Goal: Book appointment/travel/reservation

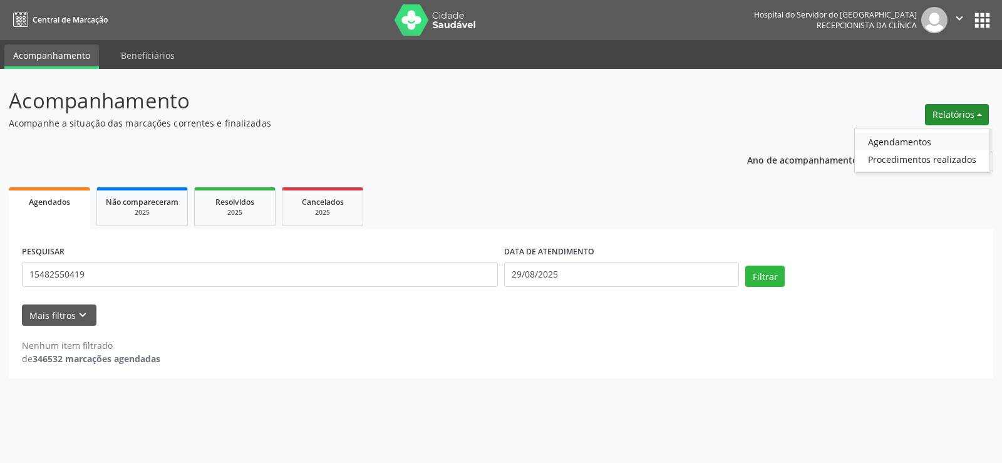
click at [901, 141] on link "Agendamentos" at bounding box center [922, 142] width 135 height 18
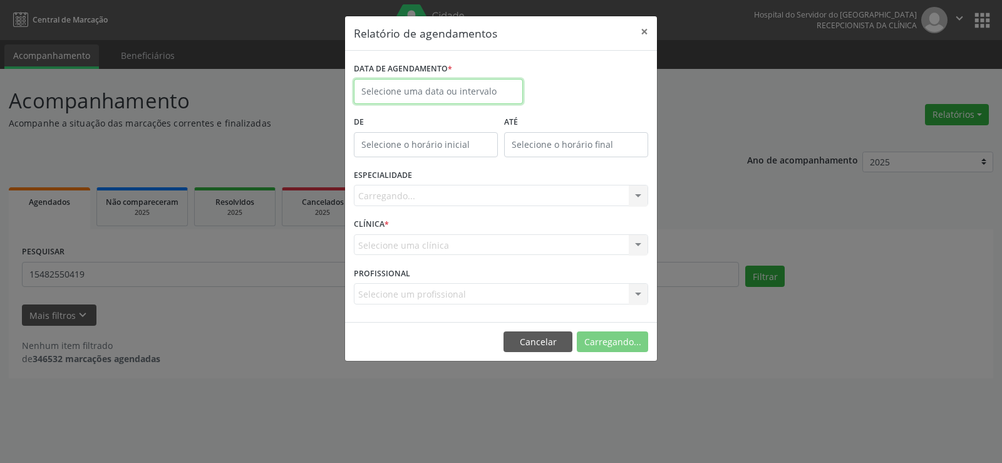
click at [421, 95] on body "Central de Marcação Hospital do Servidor do [GEOGRAPHIC_DATA] Recepcionista da …" at bounding box center [501, 231] width 1002 height 463
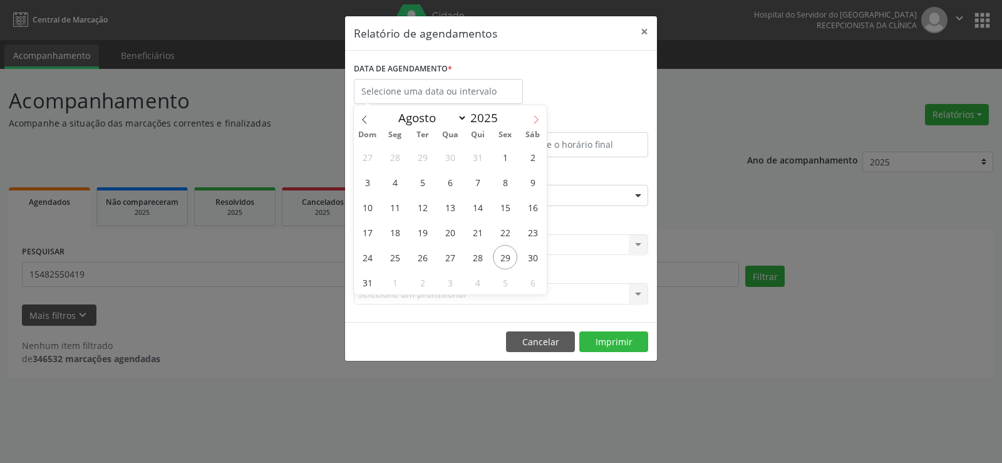
click at [533, 111] on span at bounding box center [535, 115] width 21 height 21
select select "8"
click at [424, 182] on span "9" at bounding box center [422, 182] width 24 height 24
type input "[DATE]"
click at [424, 182] on span "9" at bounding box center [422, 182] width 24 height 24
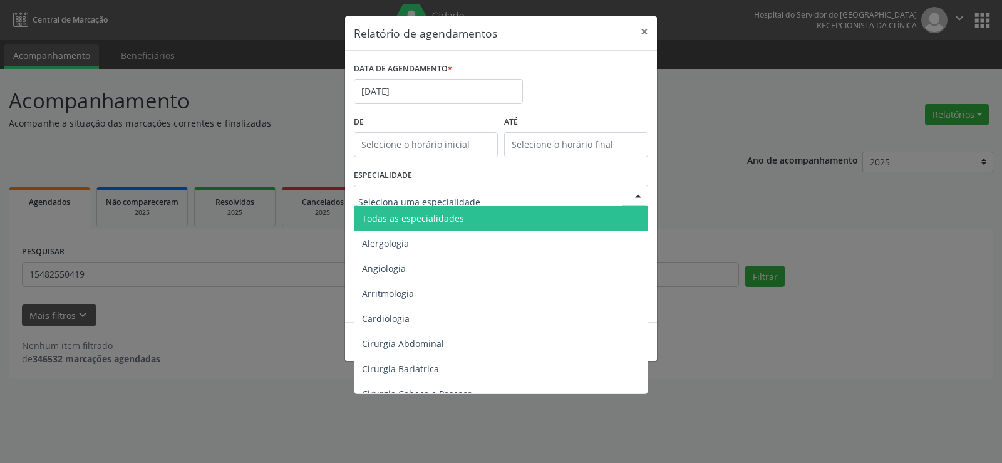
click at [639, 194] on div at bounding box center [638, 195] width 19 height 21
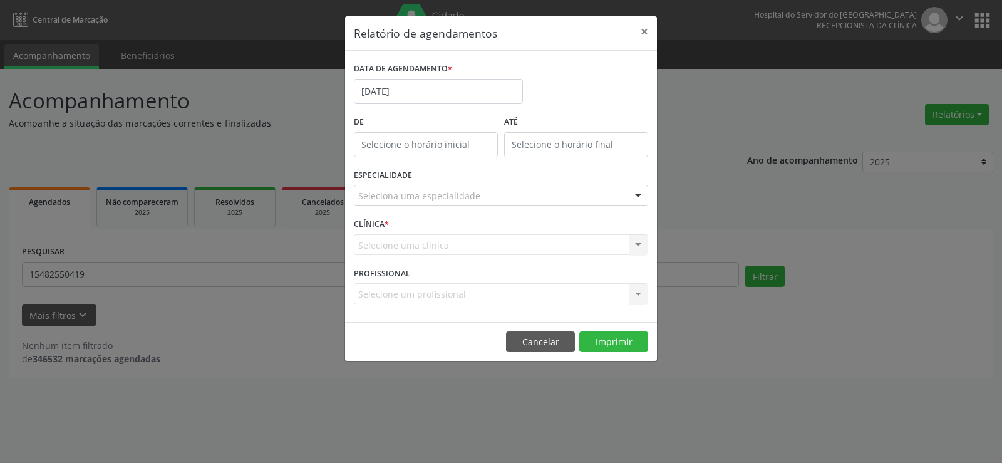
click at [639, 194] on div at bounding box center [638, 195] width 19 height 21
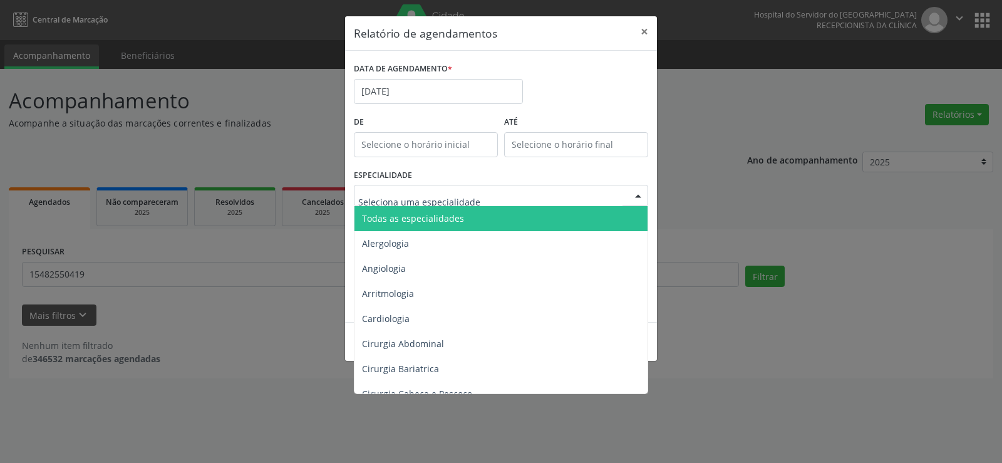
click at [637, 194] on div at bounding box center [638, 195] width 19 height 21
click at [469, 225] on span "Todas as especialidades" at bounding box center [501, 218] width 295 height 25
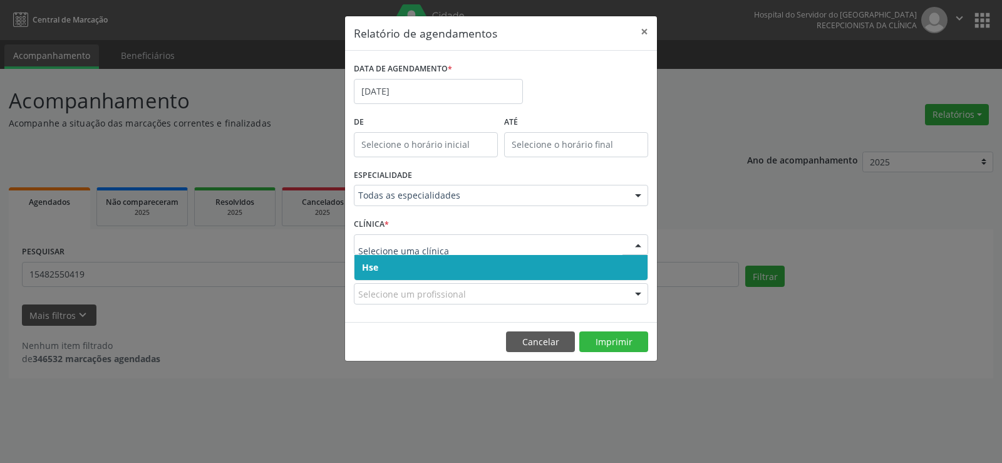
click at [635, 248] on div at bounding box center [638, 245] width 19 height 21
click at [497, 271] on span "Hse" at bounding box center [500, 267] width 293 height 25
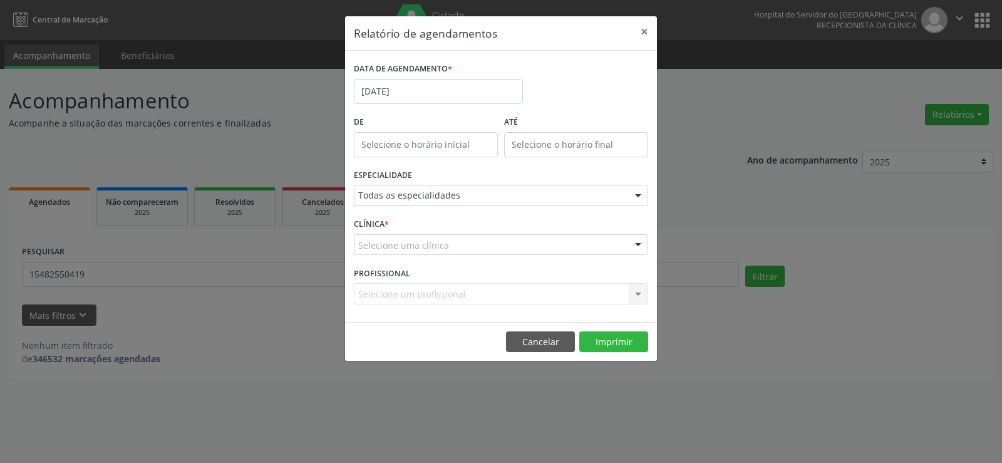
click at [639, 244] on div at bounding box center [638, 245] width 19 height 21
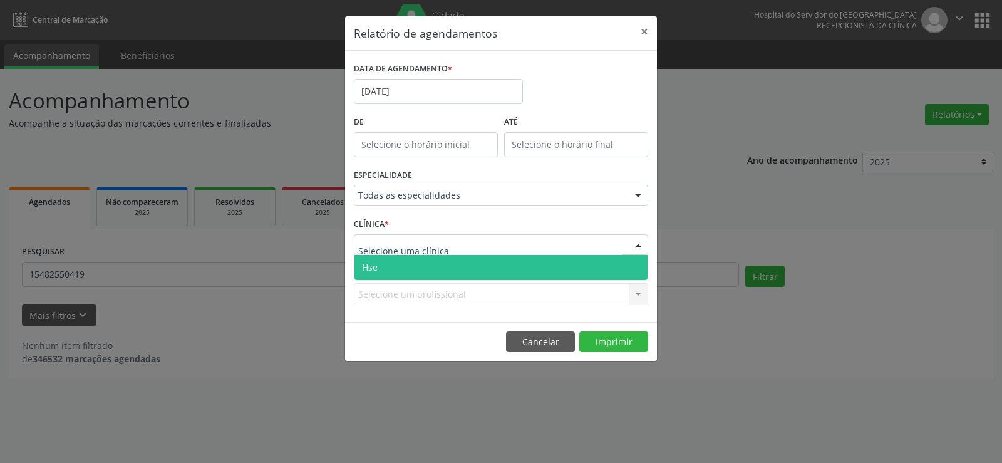
click at [503, 267] on span "Hse" at bounding box center [500, 267] width 293 height 25
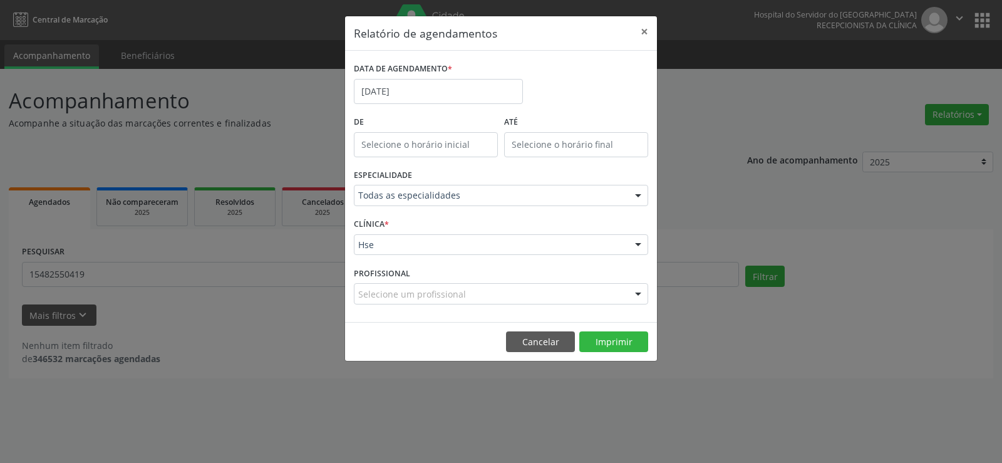
click at [637, 292] on div at bounding box center [638, 294] width 19 height 21
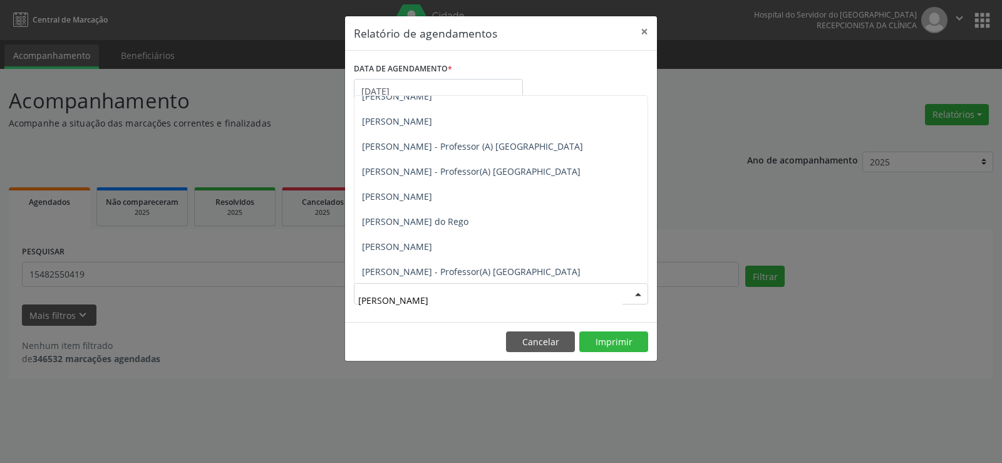
scroll to position [339, 0]
type input "[PERSON_NAME]"
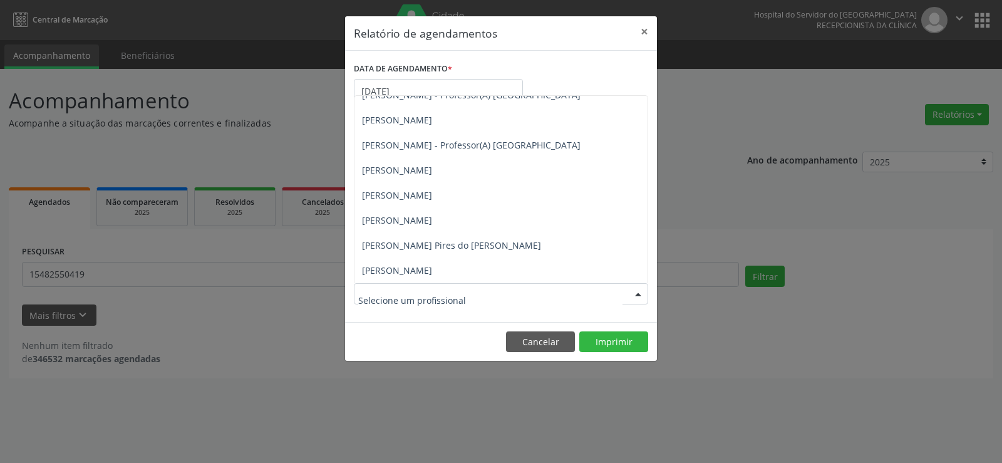
click at [639, 290] on div at bounding box center [638, 294] width 19 height 21
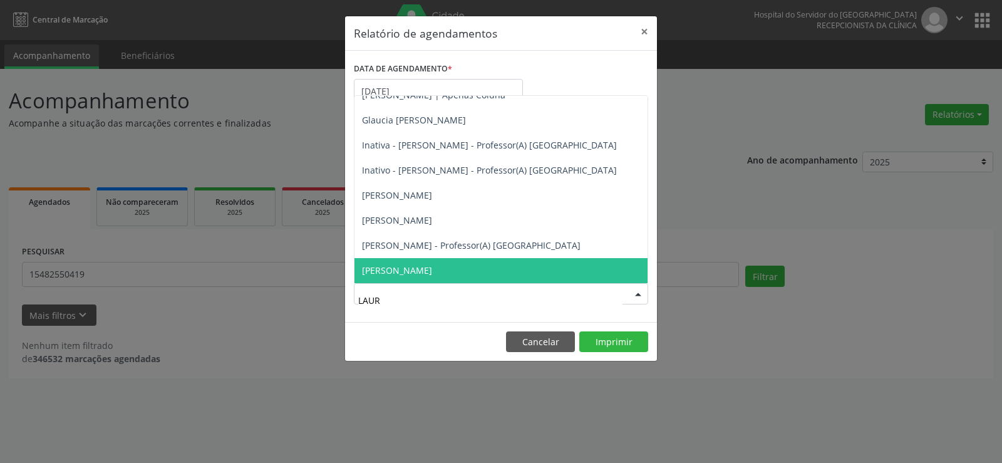
scroll to position [0, 0]
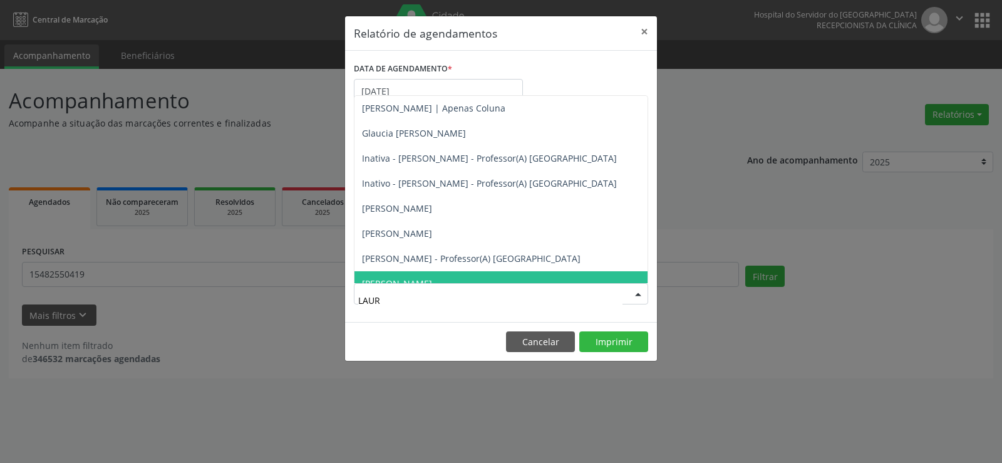
type input "LAURE"
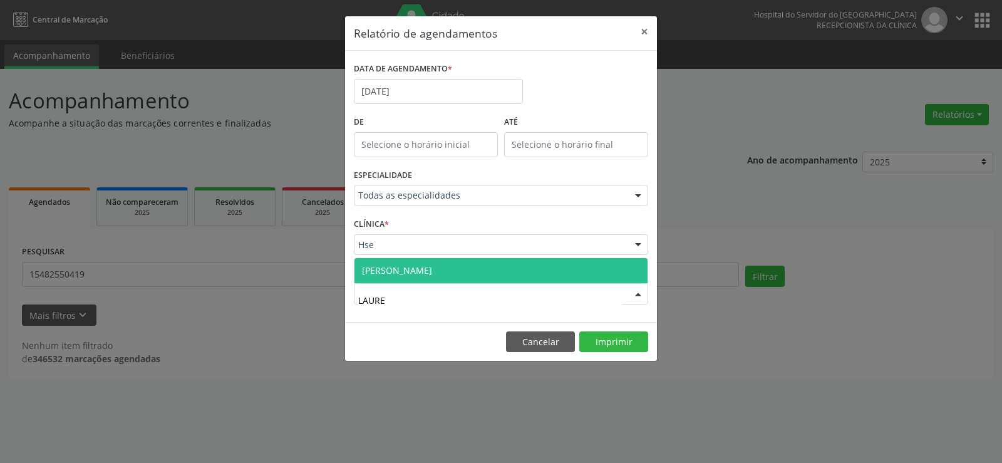
click at [432, 272] on span "[PERSON_NAME]" at bounding box center [397, 270] width 70 height 12
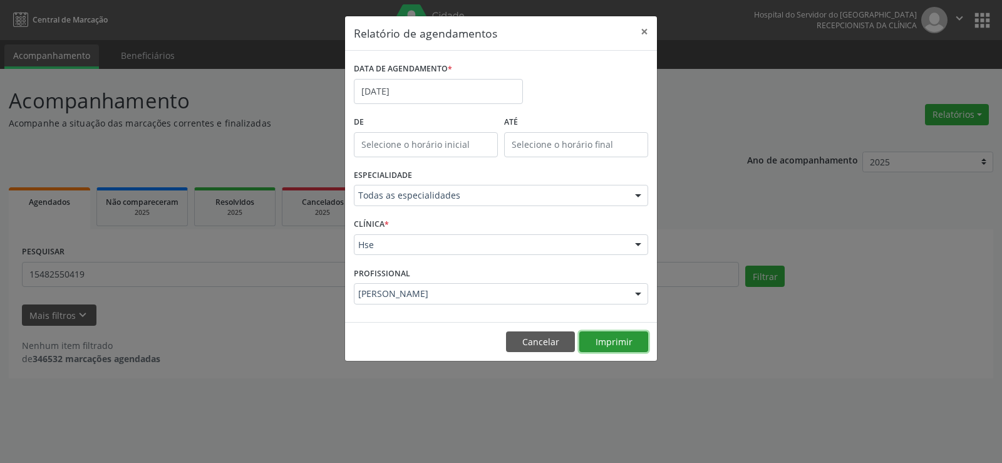
click at [611, 337] on button "Imprimir" at bounding box center [613, 341] width 69 height 21
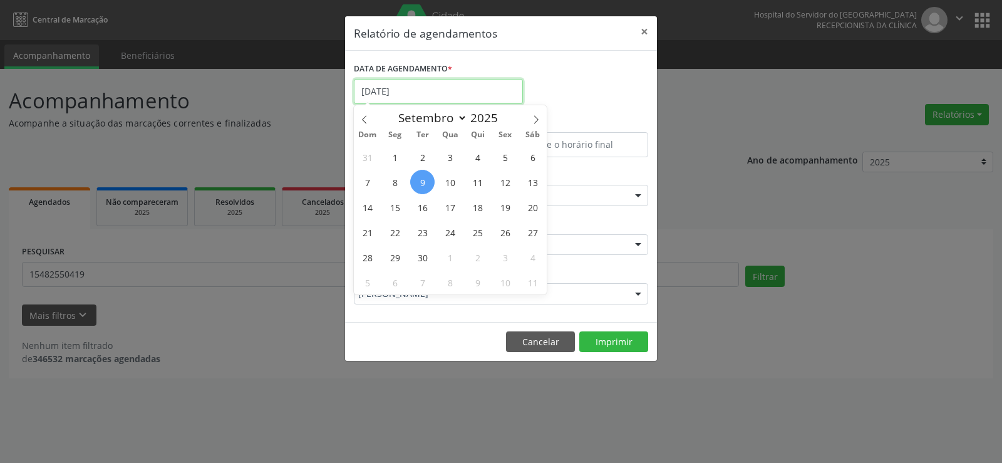
click at [421, 89] on input "[DATE]" at bounding box center [438, 91] width 169 height 25
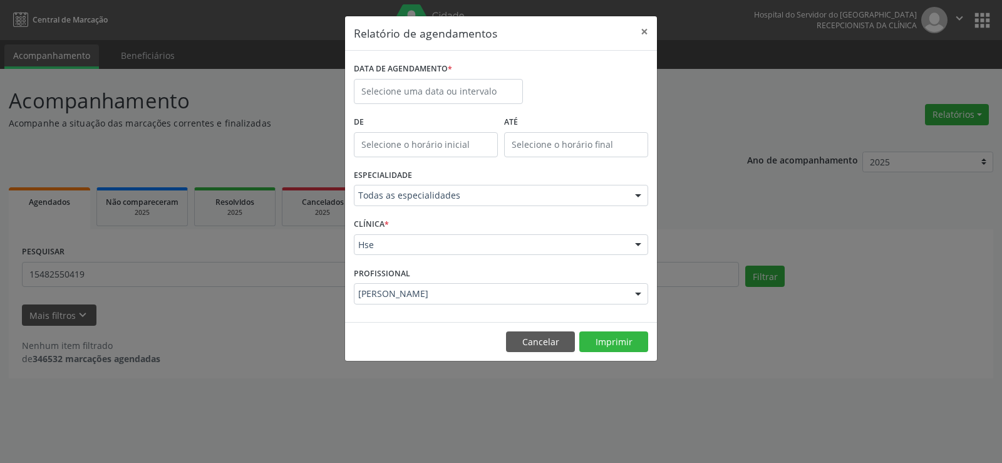
click at [637, 197] on div at bounding box center [638, 195] width 19 height 21
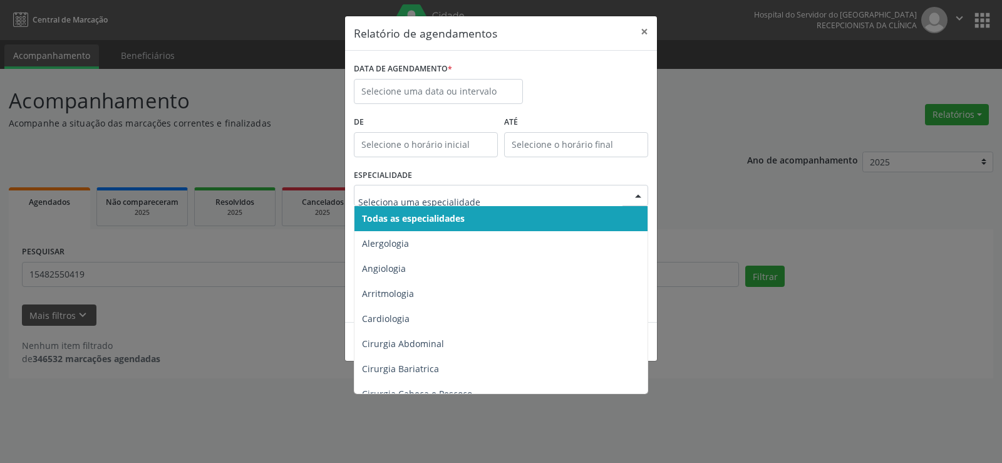
click at [540, 215] on span "Todas as especialidades" at bounding box center [501, 218] width 295 height 25
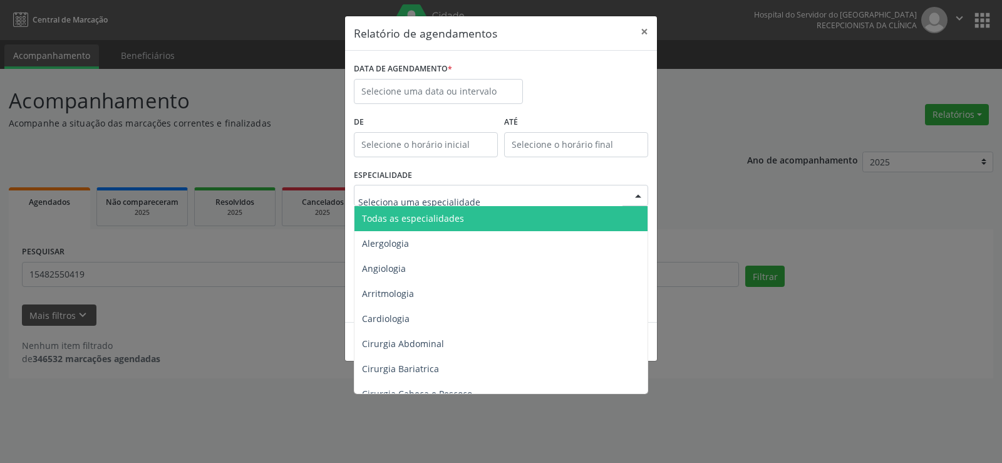
click at [637, 198] on div at bounding box center [638, 195] width 19 height 21
click at [473, 220] on span "Todas as especialidades" at bounding box center [501, 218] width 295 height 25
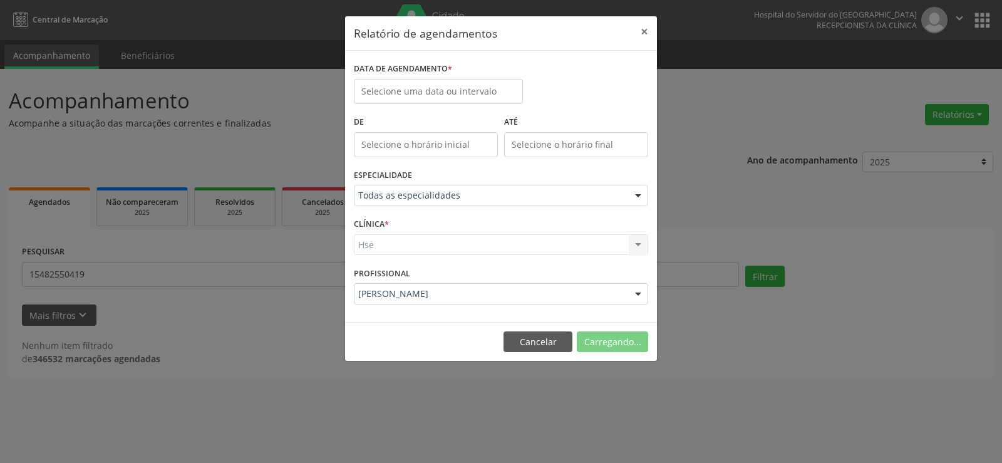
click at [637, 245] on div "Hse Hse Nenhum resultado encontrado para: " " Não há nenhuma opção para ser exi…" at bounding box center [501, 244] width 294 height 21
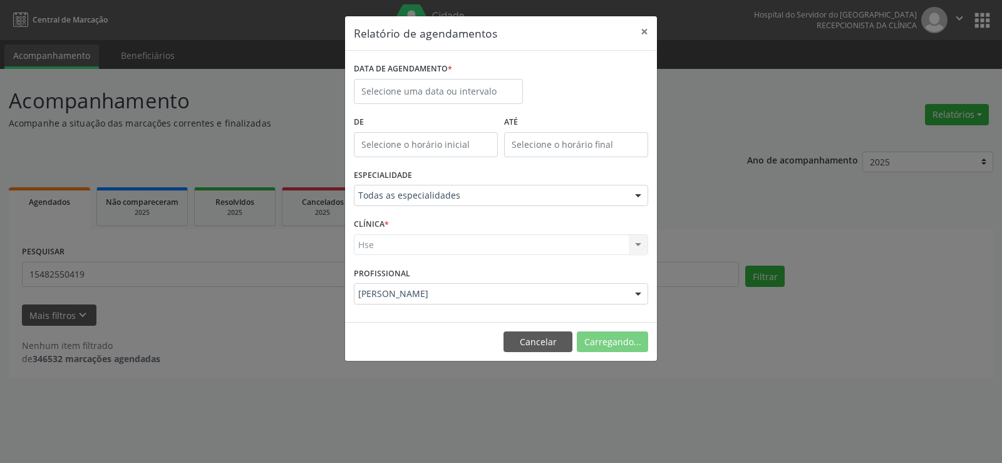
click at [637, 245] on div "Hse Hse Nenhum resultado encontrado para: " " Não há nenhuma opção para ser exi…" at bounding box center [501, 244] width 294 height 21
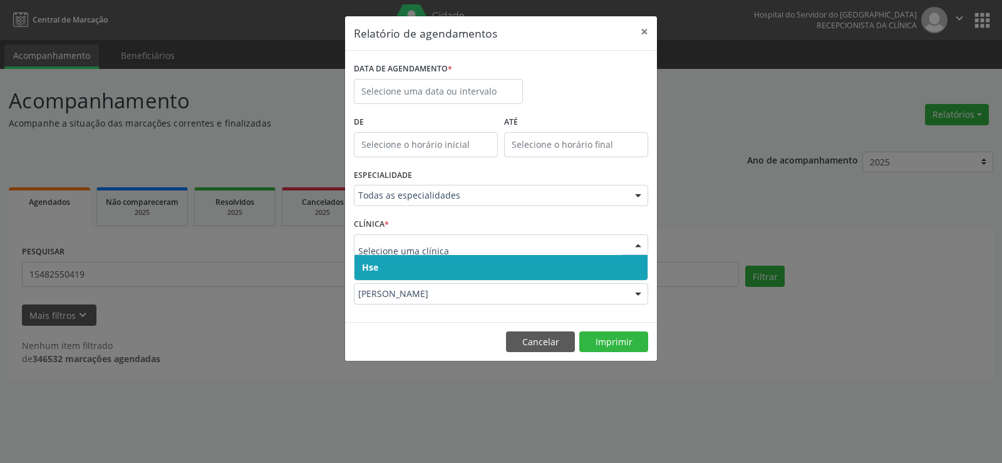
click at [637, 245] on div at bounding box center [638, 245] width 19 height 21
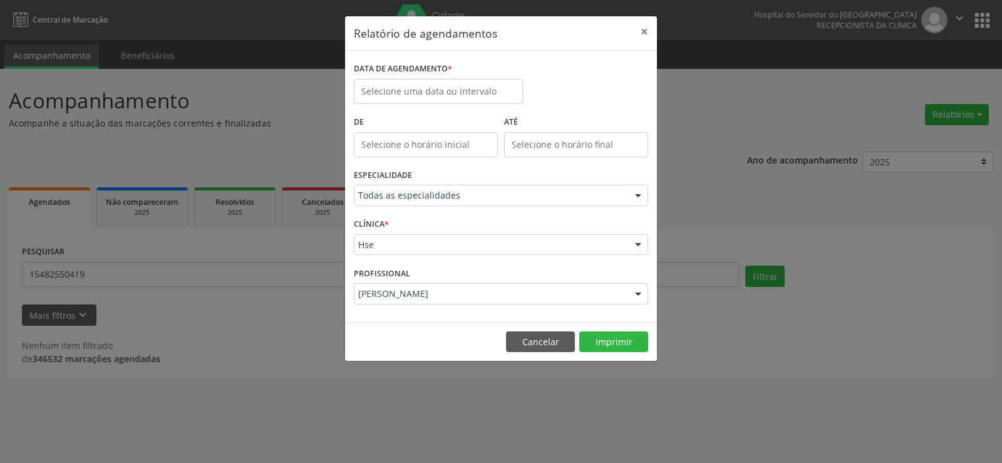
click at [637, 245] on div at bounding box center [638, 245] width 19 height 21
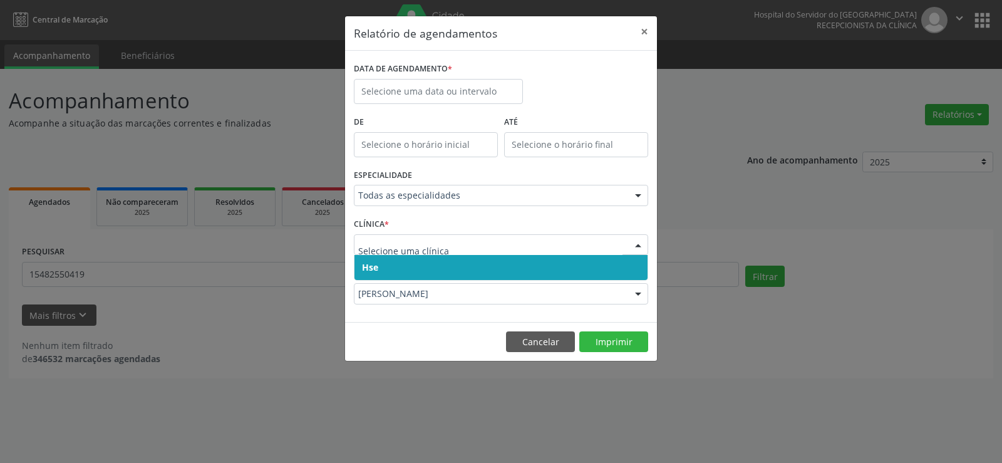
click at [396, 264] on span "Hse" at bounding box center [500, 267] width 293 height 25
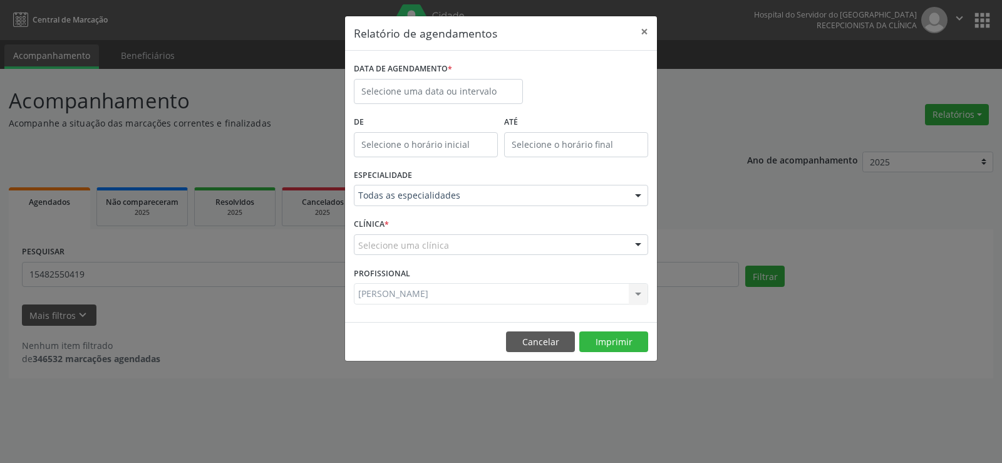
click at [635, 245] on div at bounding box center [638, 245] width 19 height 21
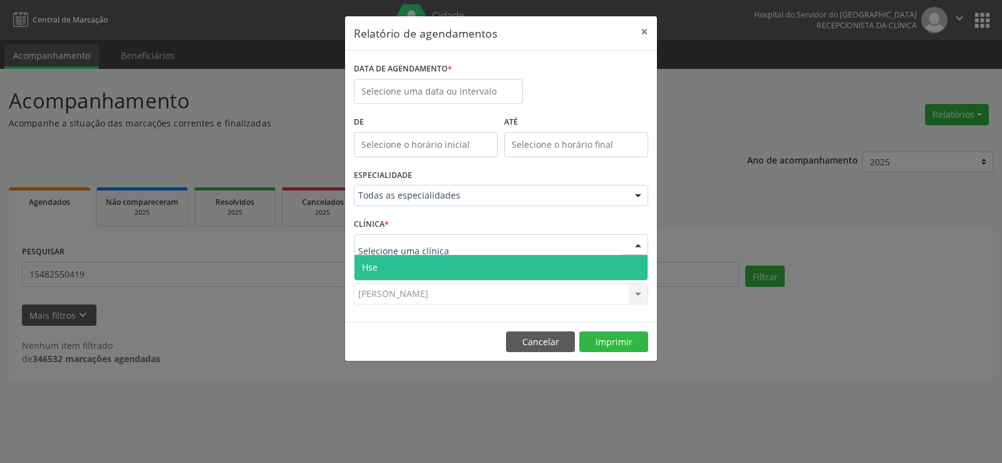
click at [423, 269] on span "Hse" at bounding box center [500, 267] width 293 height 25
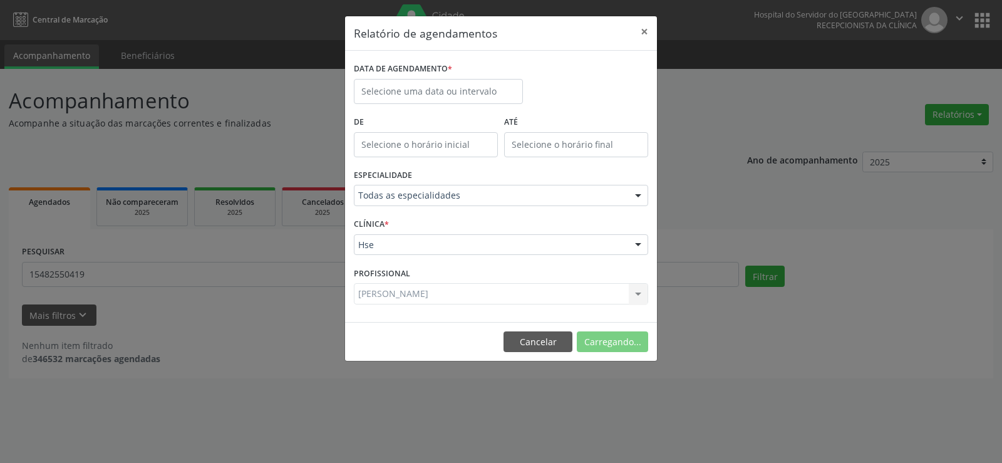
click at [636, 294] on div "[PERSON_NAME] Todos os profissionais [PERSON_NAME] Interaminense Junior [PERSON…" at bounding box center [501, 293] width 294 height 21
click at [636, 294] on div at bounding box center [638, 294] width 19 height 21
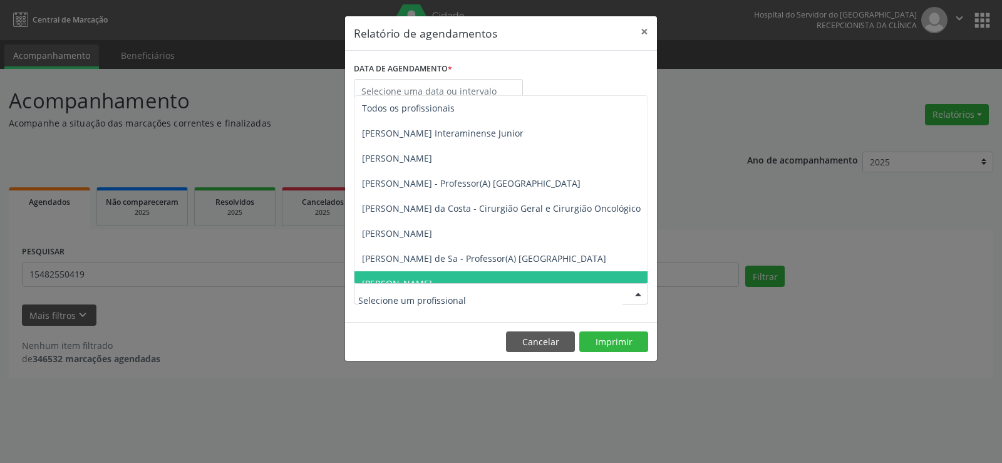
click at [636, 294] on div at bounding box center [638, 294] width 19 height 21
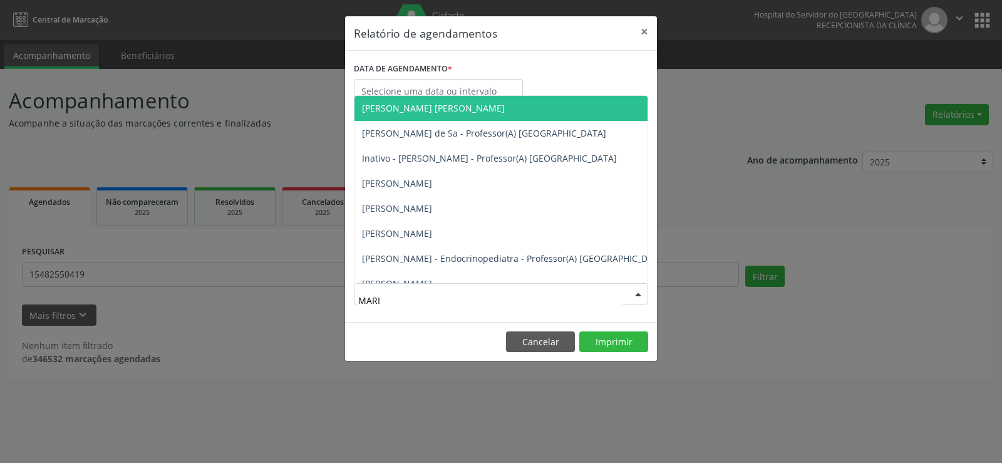
type input "MARIN"
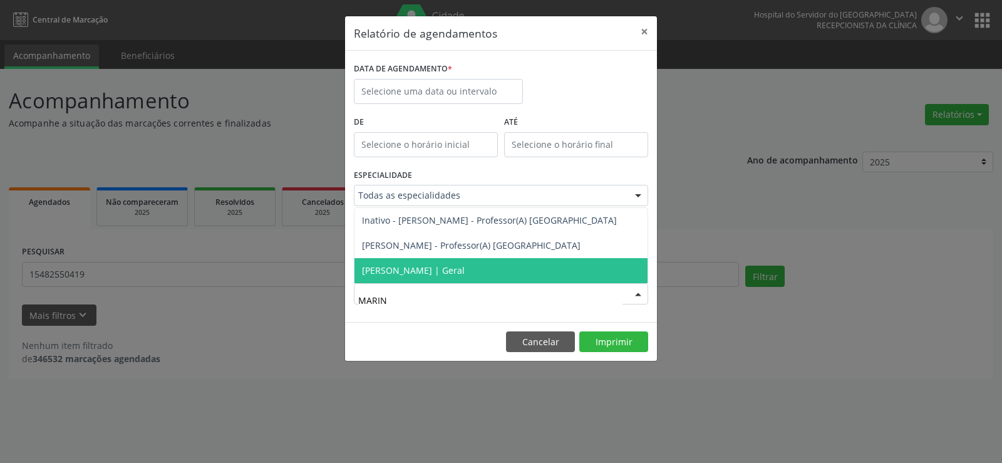
click at [465, 272] on span "[PERSON_NAME] | Geral" at bounding box center [413, 270] width 103 height 12
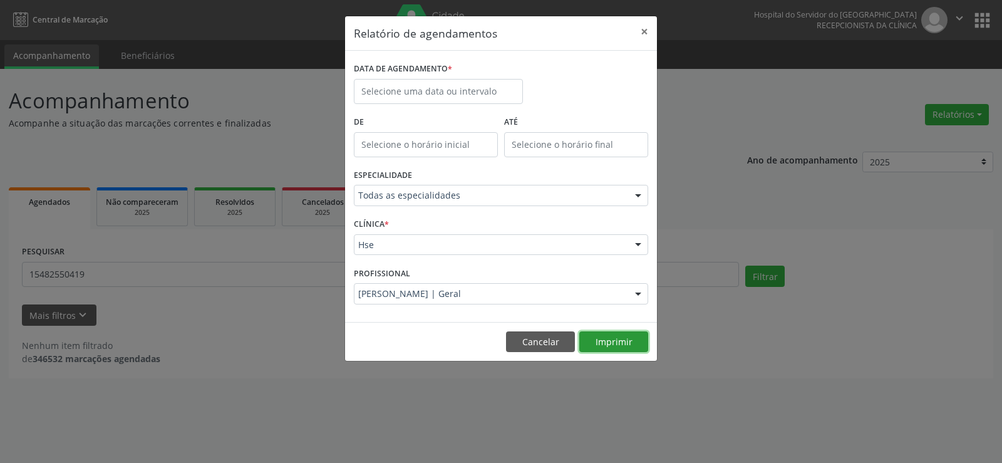
click at [616, 339] on button "Imprimir" at bounding box center [613, 341] width 69 height 21
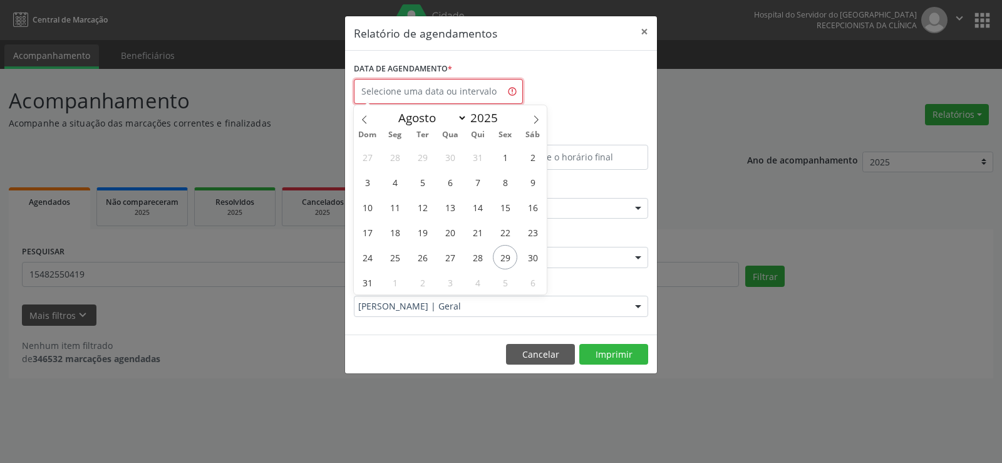
click at [381, 93] on input "text" at bounding box center [438, 91] width 169 height 25
click at [535, 119] on icon at bounding box center [536, 119] width 9 height 9
select select "8"
drag, startPoint x: 397, startPoint y: 160, endPoint x: 530, endPoint y: 159, distance: 133.4
click at [530, 159] on div "31 1 2 3 4 5 6 7 8 9 10 11 12 13 14 15 16 17 18 19 20 21 22 23 24 25 26 27 28 2…" at bounding box center [450, 219] width 193 height 150
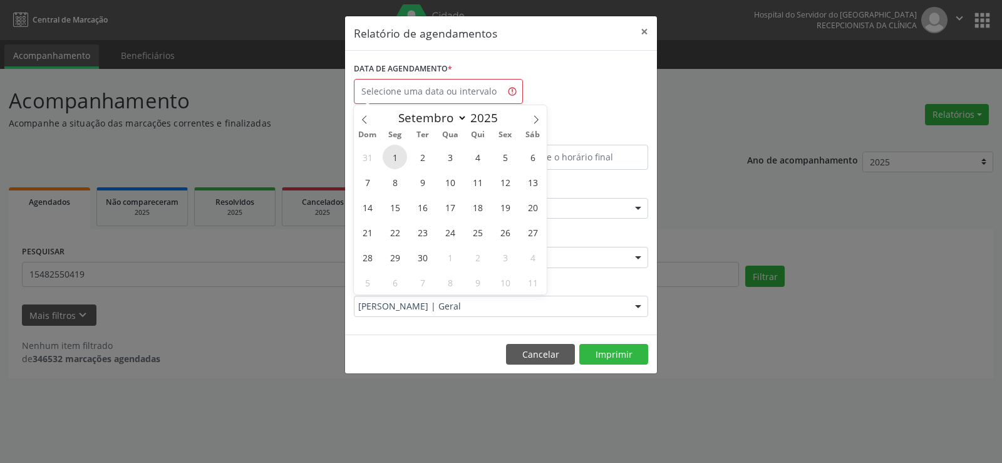
click at [394, 156] on span "1" at bounding box center [395, 157] width 24 height 24
type input "[DATE]"
drag, startPoint x: 394, startPoint y: 156, endPoint x: 513, endPoint y: 156, distance: 119.0
click at [513, 156] on div "31 1 2 3 4 5 6 7 8 9 10 11 12 13 14 15 16 17 18 19 20 21 22 23 24 25 26 27 28 2…" at bounding box center [450, 219] width 193 height 150
click at [513, 155] on span "5" at bounding box center [505, 157] width 24 height 24
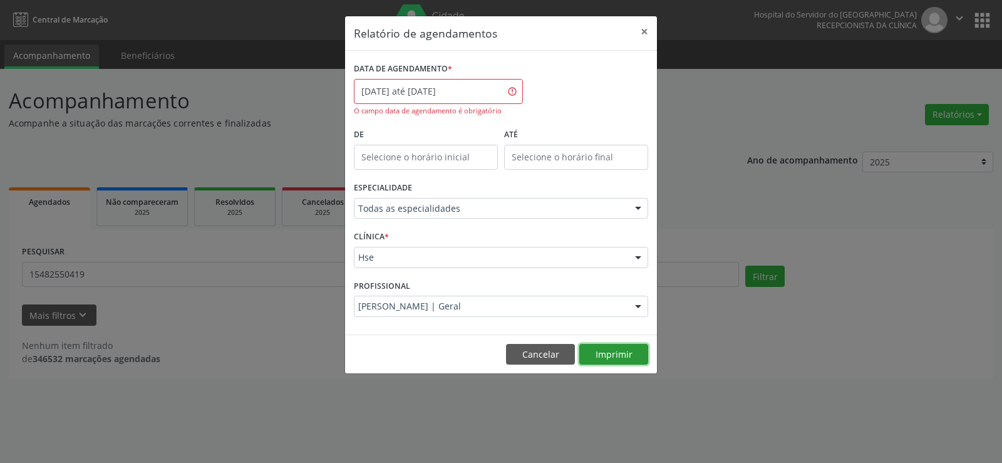
click at [620, 356] on button "Imprimir" at bounding box center [613, 354] width 69 height 21
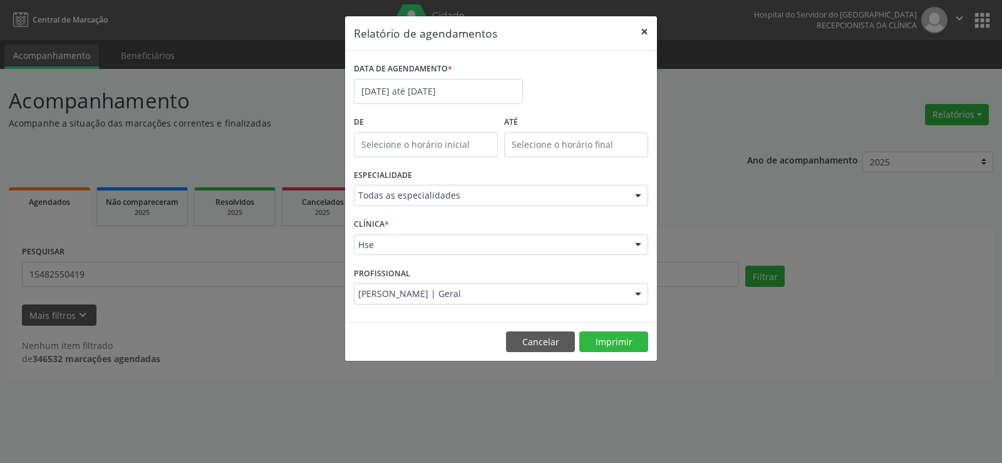
click at [647, 31] on button "×" at bounding box center [644, 31] width 25 height 31
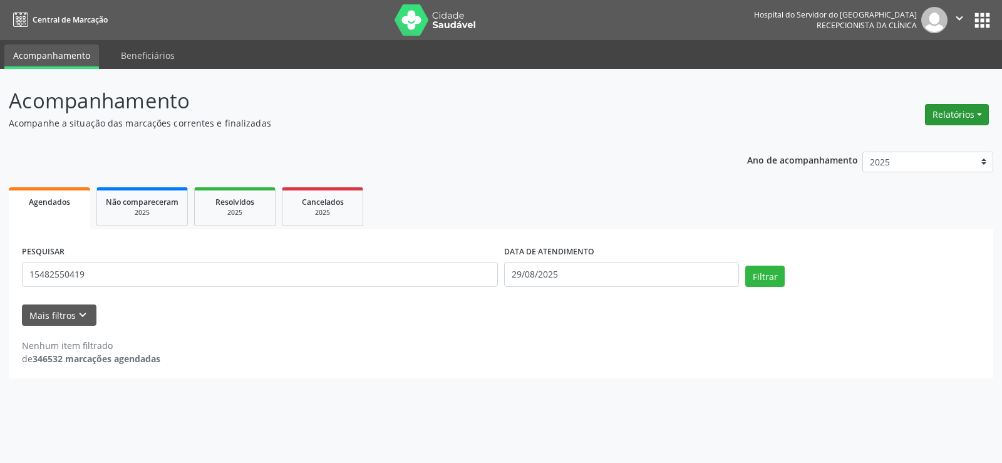
click at [967, 118] on button "Relatórios" at bounding box center [957, 114] width 64 height 21
click at [912, 140] on link "Agendamentos" at bounding box center [922, 142] width 135 height 18
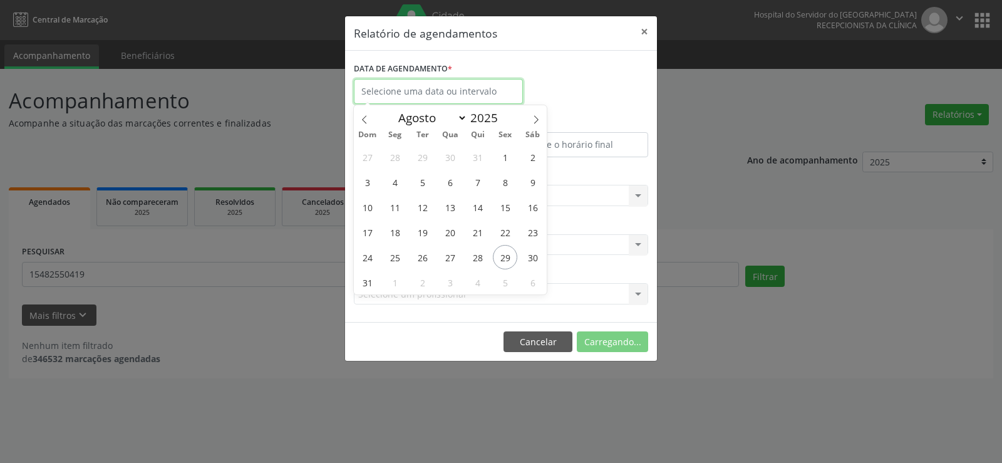
click at [410, 95] on input "text" at bounding box center [438, 91] width 169 height 25
click at [532, 121] on icon at bounding box center [536, 119] width 9 height 9
select select "8"
click at [422, 161] on span "2" at bounding box center [422, 157] width 24 height 24
type input "[DATE]"
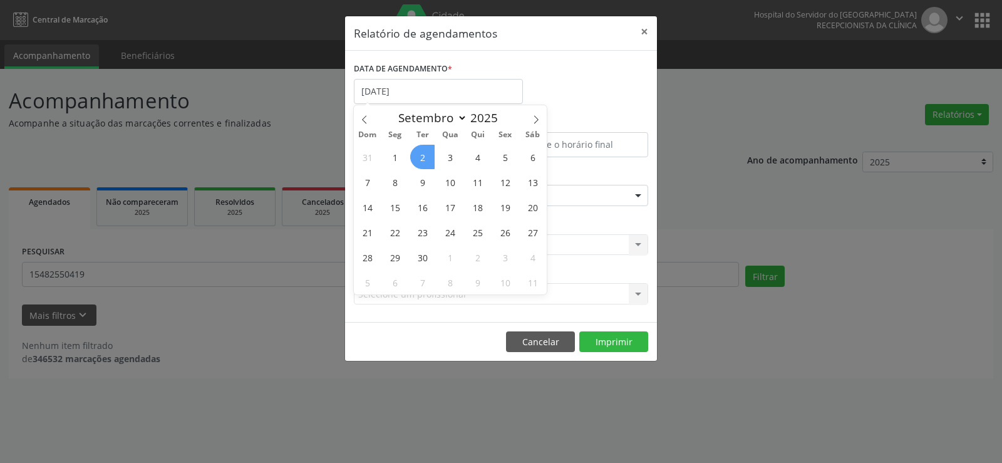
click at [421, 153] on span "2" at bounding box center [422, 157] width 24 height 24
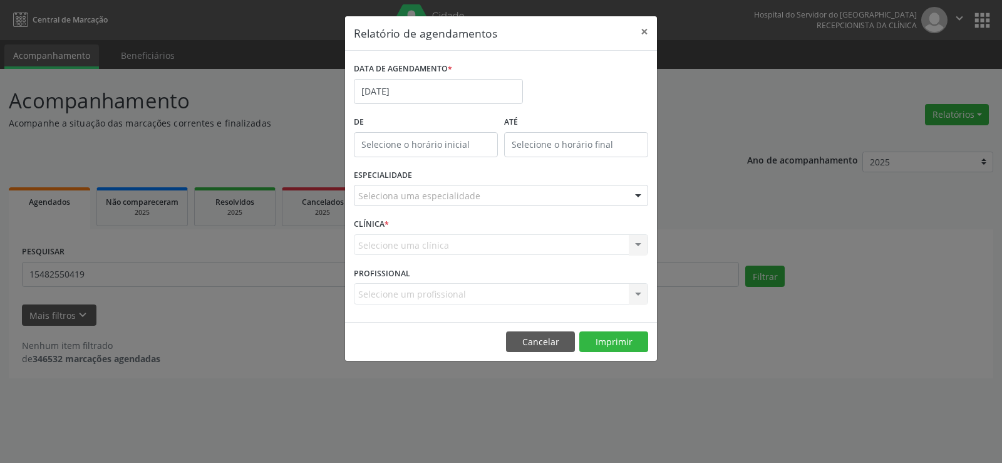
click at [637, 198] on div at bounding box center [638, 195] width 19 height 21
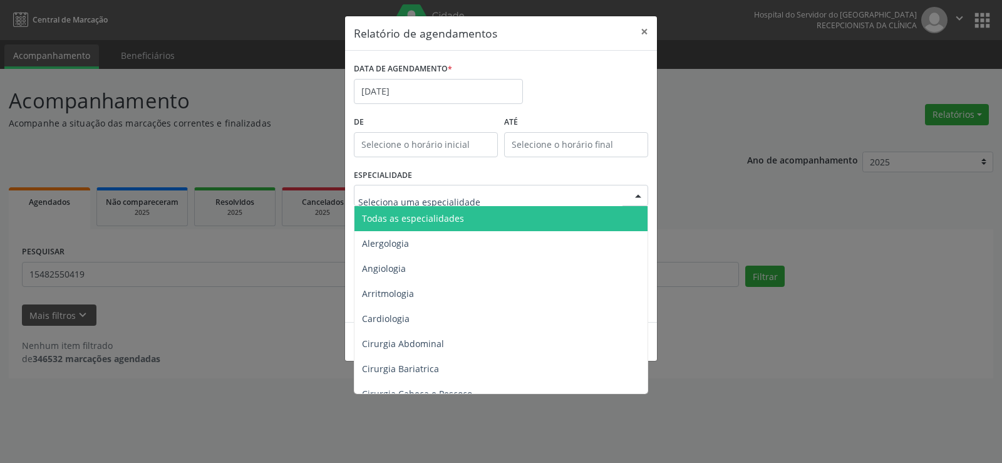
click at [552, 217] on span "Todas as especialidades" at bounding box center [501, 218] width 295 height 25
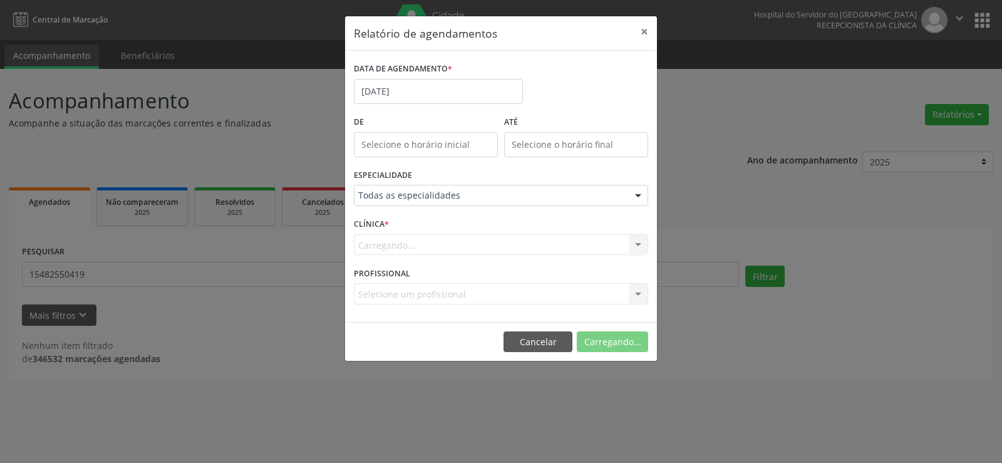
click at [639, 244] on div "Carregando... Hse Nenhum resultado encontrado para: " " Não há nenhuma opção pa…" at bounding box center [501, 244] width 294 height 21
click at [639, 244] on div at bounding box center [638, 245] width 19 height 21
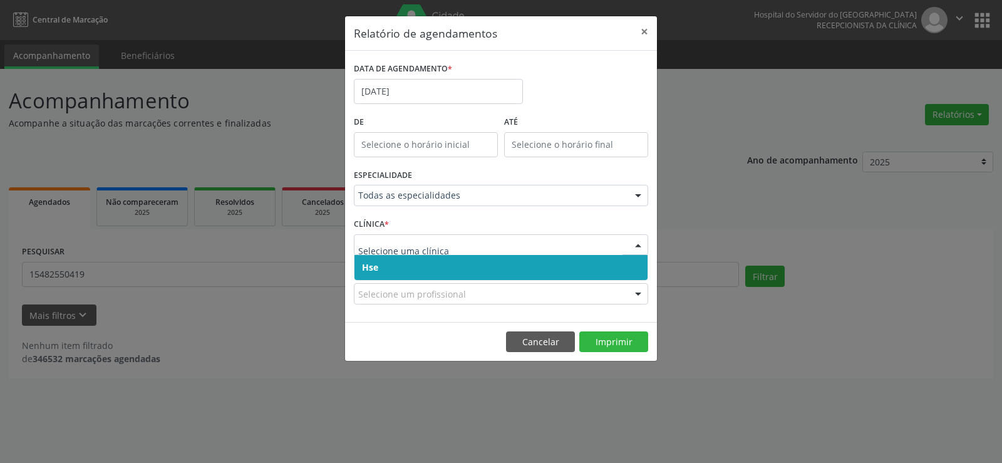
click at [431, 270] on span "Hse" at bounding box center [500, 267] width 293 height 25
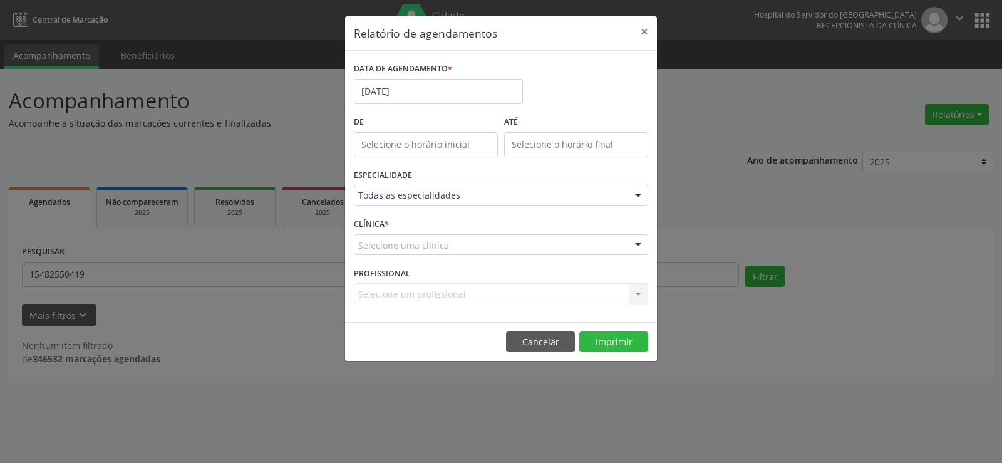
click at [636, 244] on div at bounding box center [638, 245] width 19 height 21
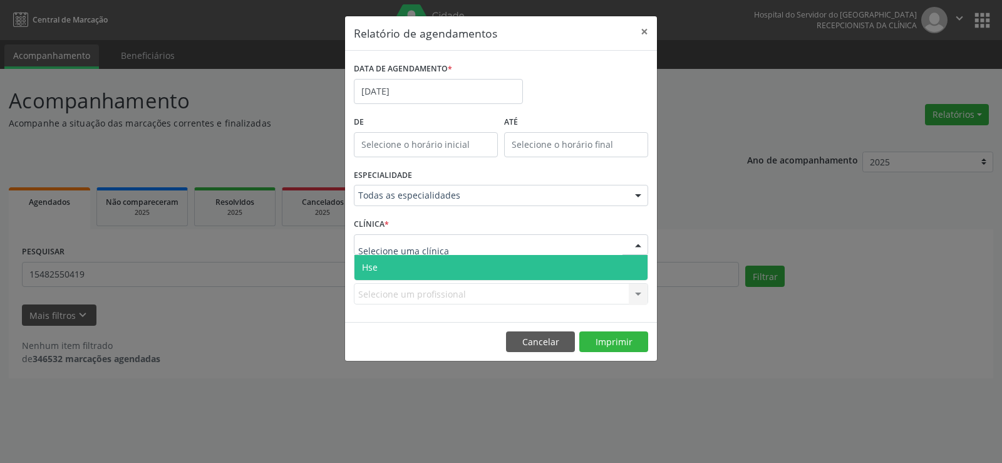
click at [438, 264] on span "Hse" at bounding box center [500, 267] width 293 height 25
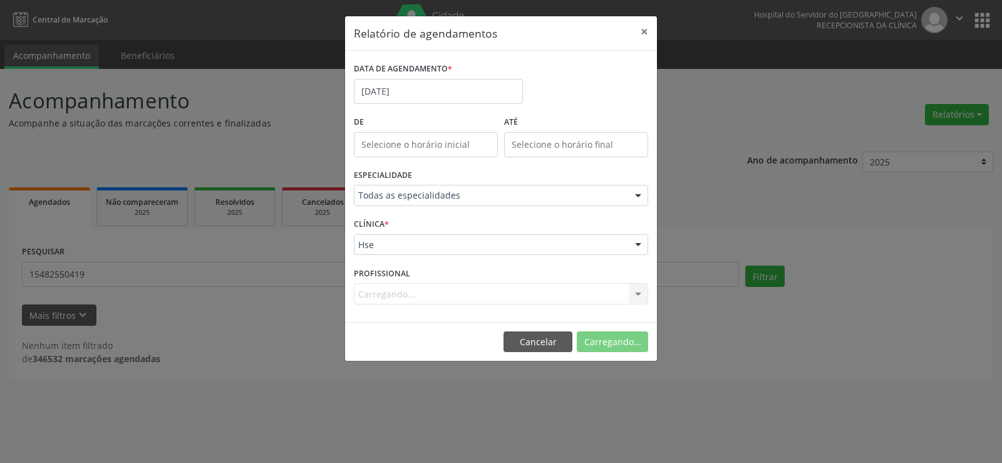
click at [640, 294] on div "Carregando... Todos os profissionais [PERSON_NAME] Interaminense Junior [PERSON…" at bounding box center [501, 293] width 294 height 21
click at [639, 294] on div "Carregando... Todos os profissionais [PERSON_NAME] Interaminense Junior [PERSON…" at bounding box center [501, 293] width 294 height 21
click at [639, 294] on div at bounding box center [638, 294] width 19 height 21
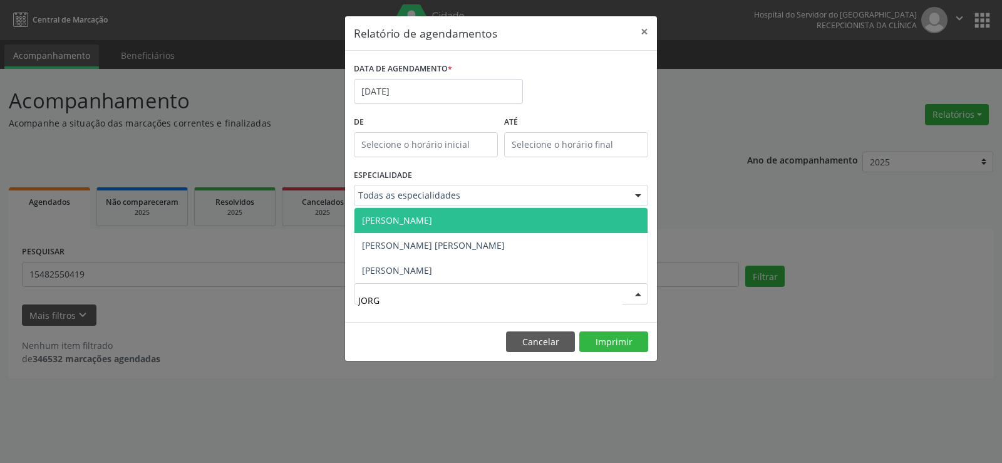
type input "[PERSON_NAME]"
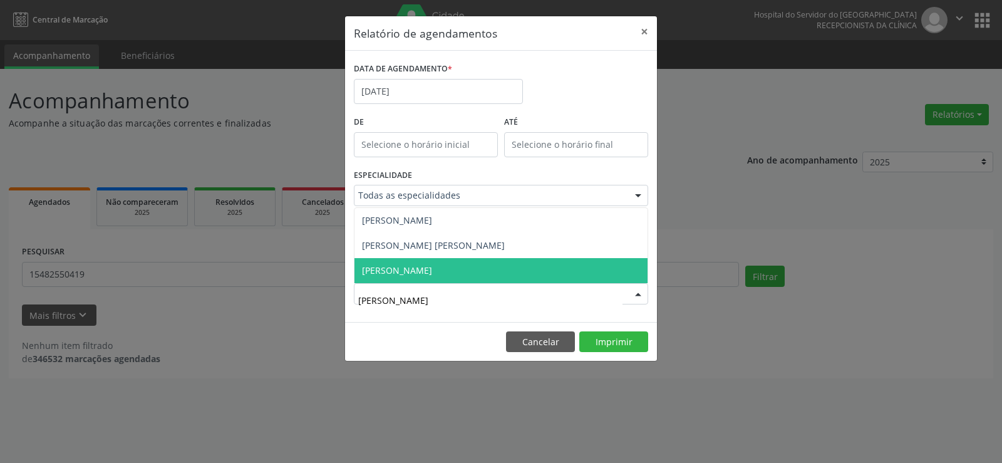
click at [396, 265] on span "[PERSON_NAME]" at bounding box center [397, 270] width 70 height 12
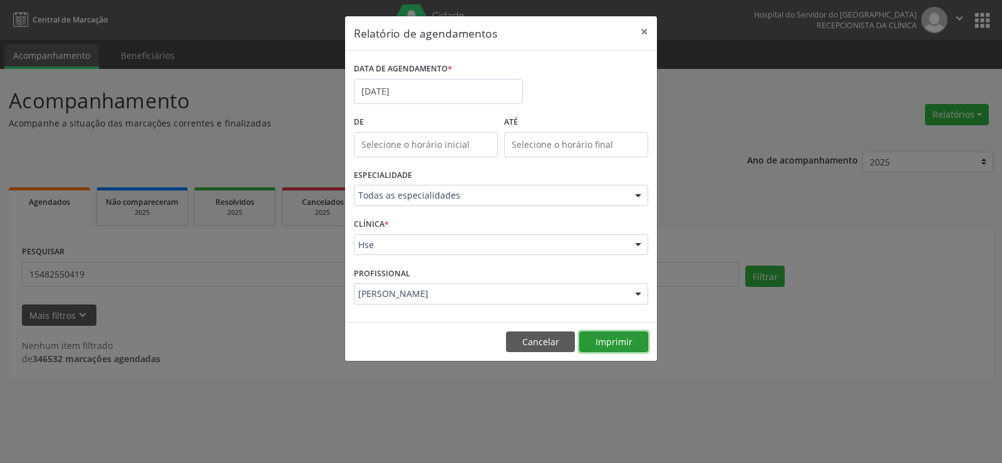
click at [600, 344] on button "Imprimir" at bounding box center [613, 341] width 69 height 21
click at [645, 31] on button "×" at bounding box center [644, 31] width 25 height 31
